Goal: Task Accomplishment & Management: Complete application form

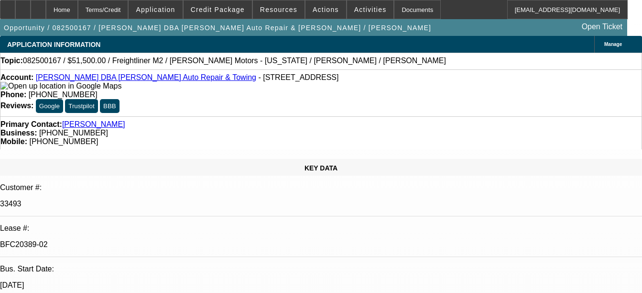
select select "0"
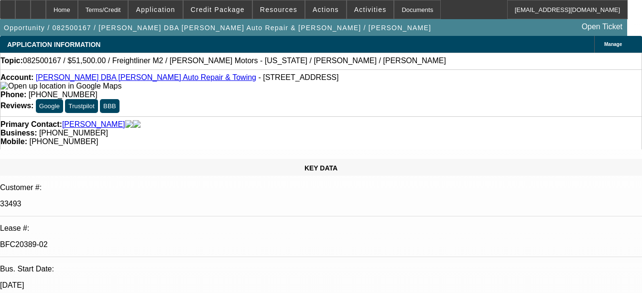
select select "0"
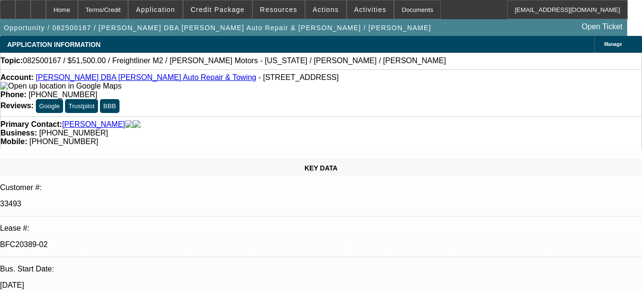
select select "0"
select select "1"
select select "6"
select select "1"
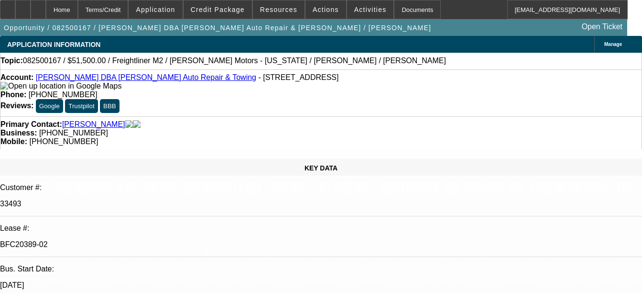
select select "6"
select select "1"
select select "6"
select select "1"
select select "6"
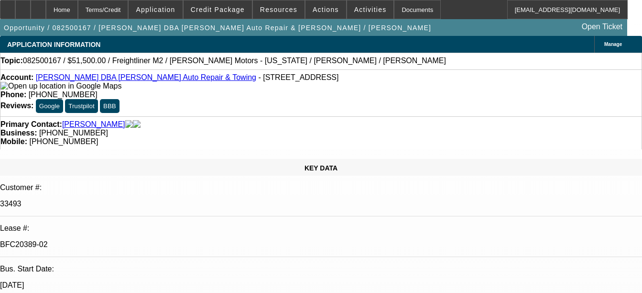
select select "2"
click at [394, 7] on div "Documents" at bounding box center [417, 9] width 47 height 19
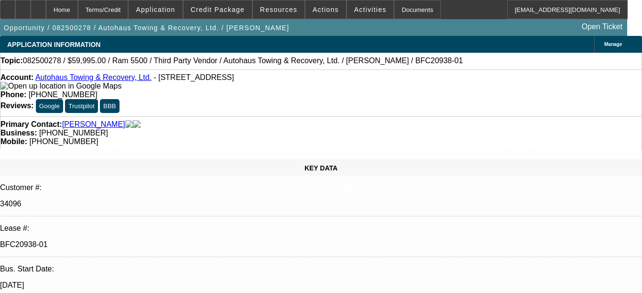
select select "0"
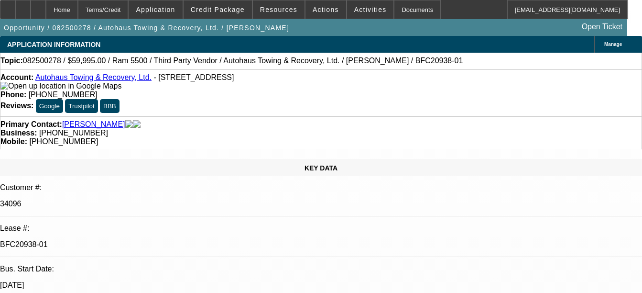
select select "0"
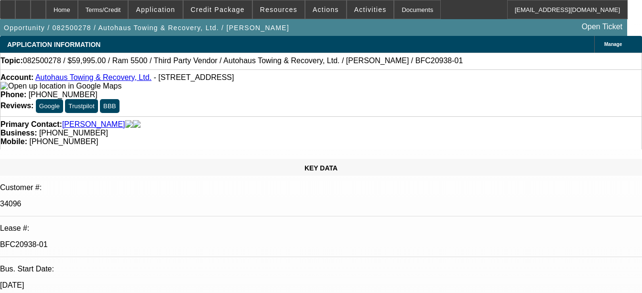
select select "0"
select select "1"
select select "2"
select select "6"
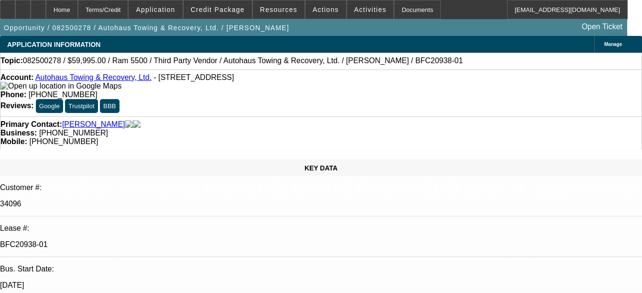
select select "1"
select select "2"
select select "6"
select select "1"
select select "2"
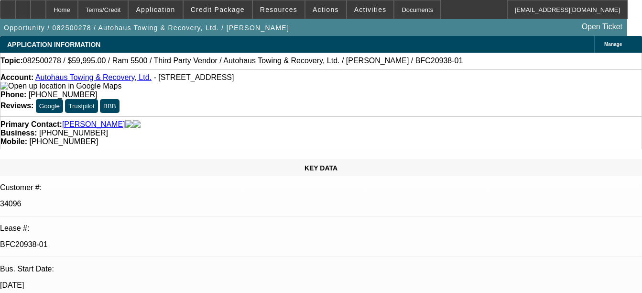
select select "6"
select select "1"
select select "2"
select select "6"
click at [408, 10] on div "Documents" at bounding box center [417, 9] width 47 height 19
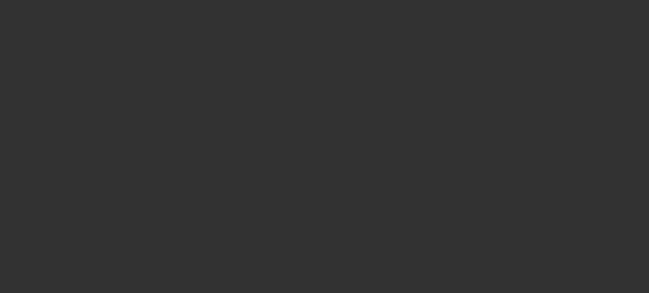
select select "0"
select select "2"
select select "0"
select select "6"
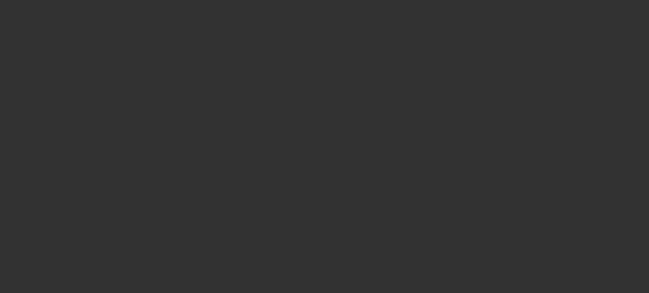
select select "0"
select select "9"
select select "0"
select select "6"
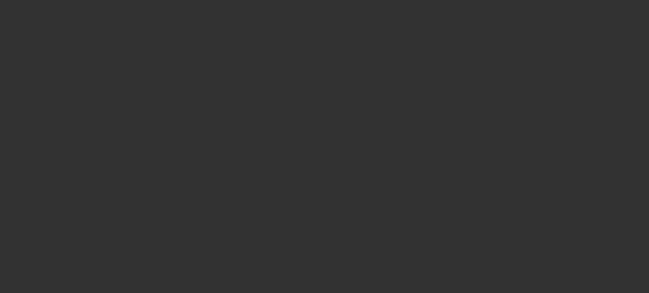
select select "0"
select select "3"
select select "0"
select select "6"
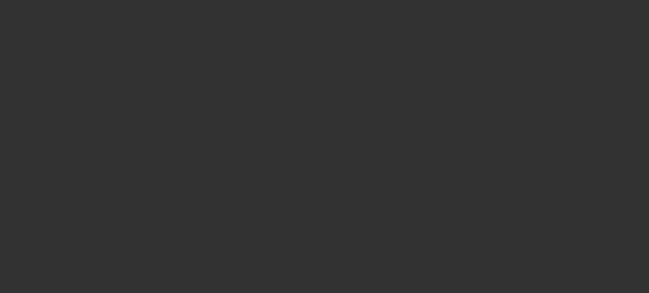
select select "0"
select select "6"
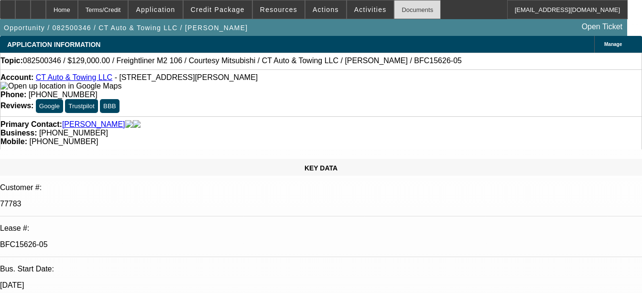
click at [394, 15] on div "Documents" at bounding box center [417, 9] width 47 height 19
